Goal: Transaction & Acquisition: Download file/media

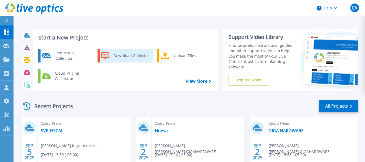
click at [125, 57] on div "Download Collector" at bounding box center [131, 55] width 41 height 11
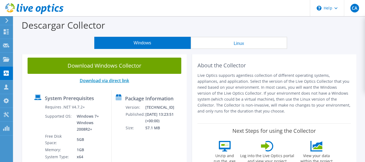
click at [120, 81] on link "Download via direct link" at bounding box center [104, 81] width 49 height 6
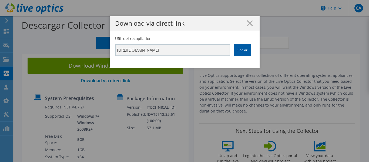
click at [242, 48] on link "Copiar" at bounding box center [243, 50] width 18 height 12
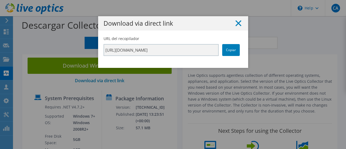
click at [238, 24] on icon at bounding box center [238, 23] width 6 height 6
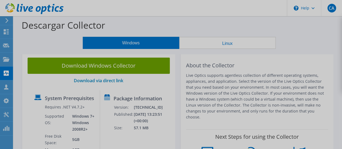
click at [267, 28] on div at bounding box center [171, 74] width 342 height 149
